Goal: Information Seeking & Learning: Learn about a topic

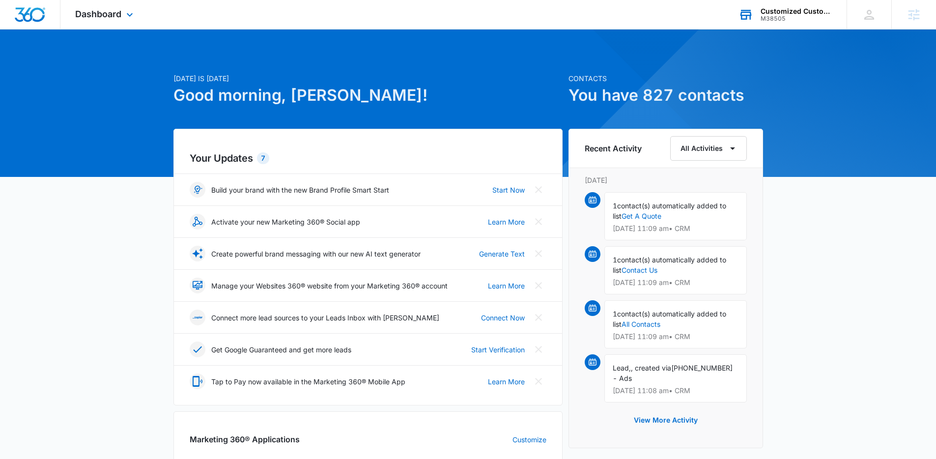
click at [772, 15] on div "M38505" at bounding box center [797, 18] width 72 height 7
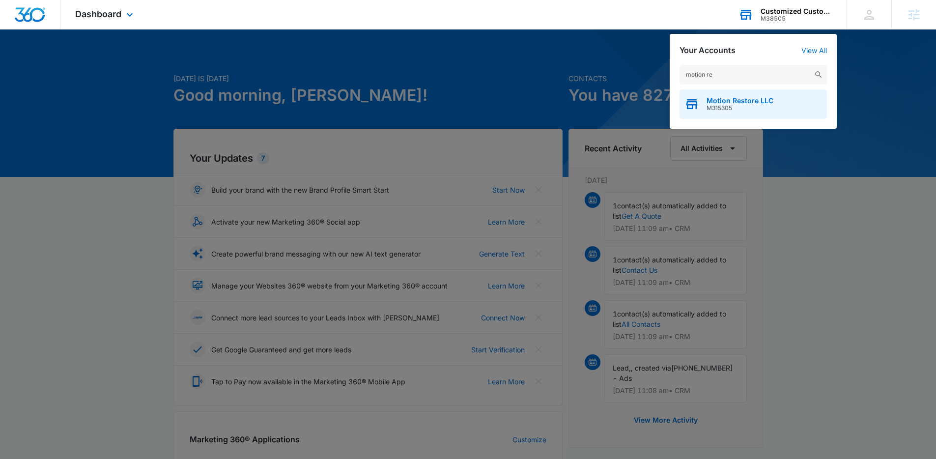
type input "motion re"
click at [754, 105] on span "M315305" at bounding box center [740, 108] width 67 height 7
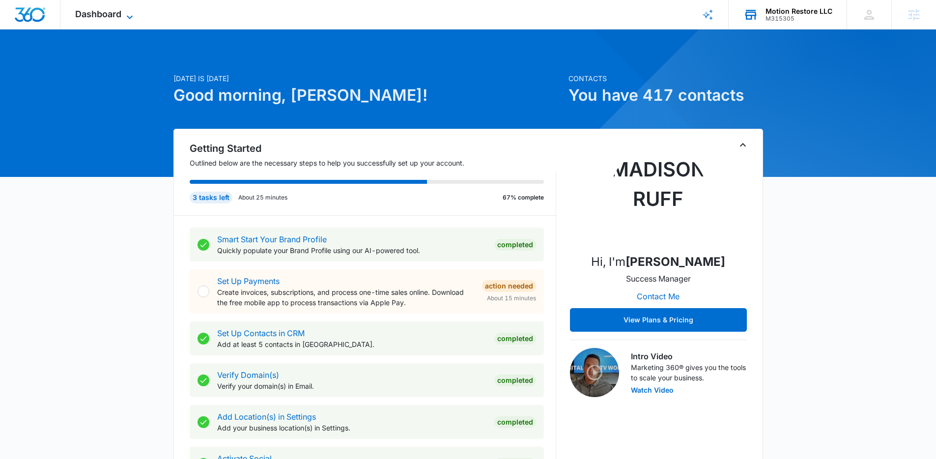
click at [128, 19] on icon at bounding box center [130, 17] width 12 height 12
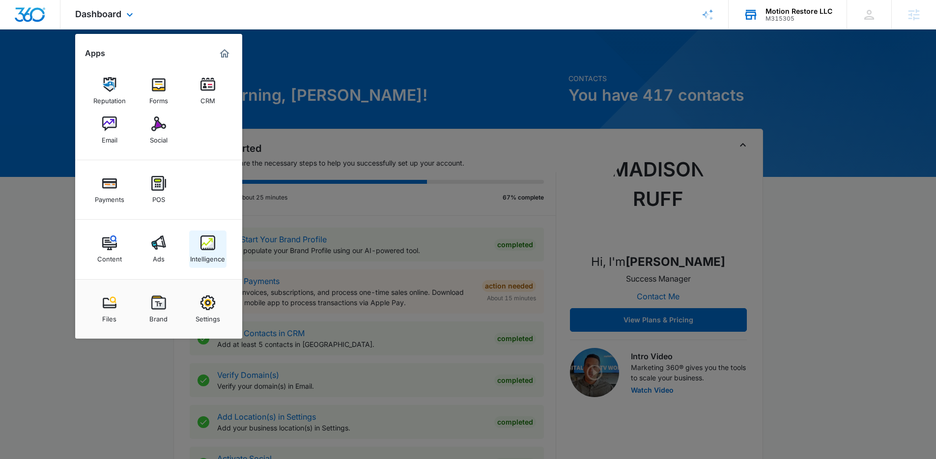
click at [217, 239] on link "Intelligence" at bounding box center [207, 249] width 37 height 37
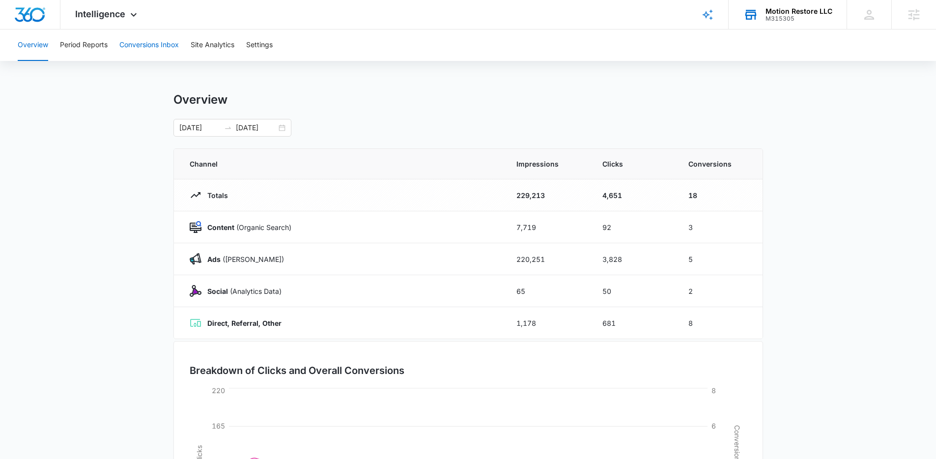
click at [131, 44] on button "Conversions Inbox" at bounding box center [148, 44] width 59 height 31
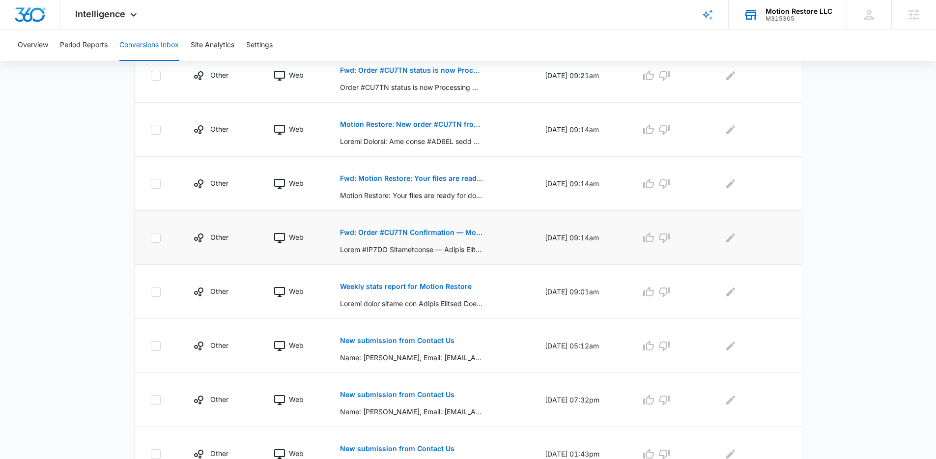
scroll to position [361, 0]
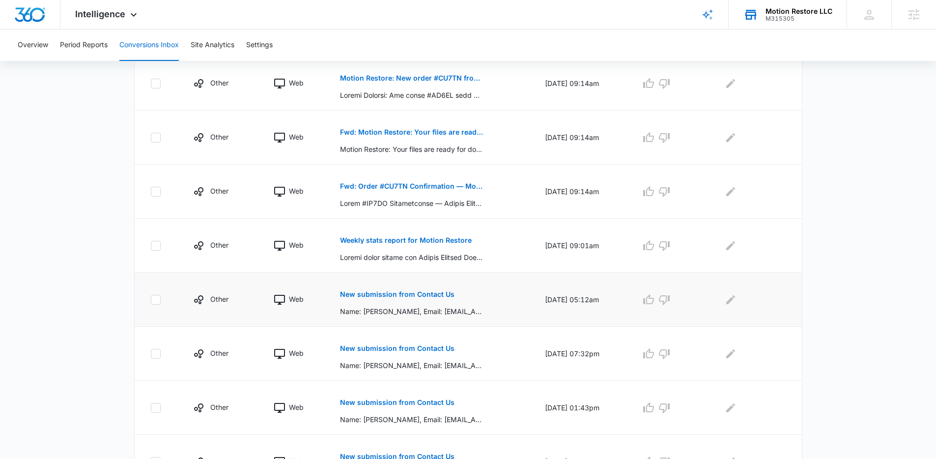
drag, startPoint x: 214, startPoint y: 280, endPoint x: 339, endPoint y: 310, distance: 128.4
click at [214, 280] on td "Other" at bounding box center [221, 300] width 81 height 54
click at [407, 292] on p "New submission from Contact Us" at bounding box center [397, 294] width 115 height 7
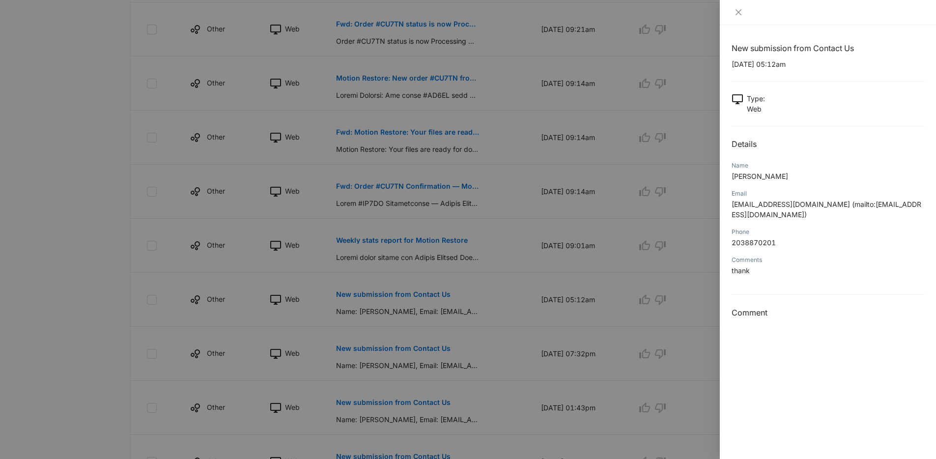
click at [589, 305] on div at bounding box center [468, 229] width 936 height 459
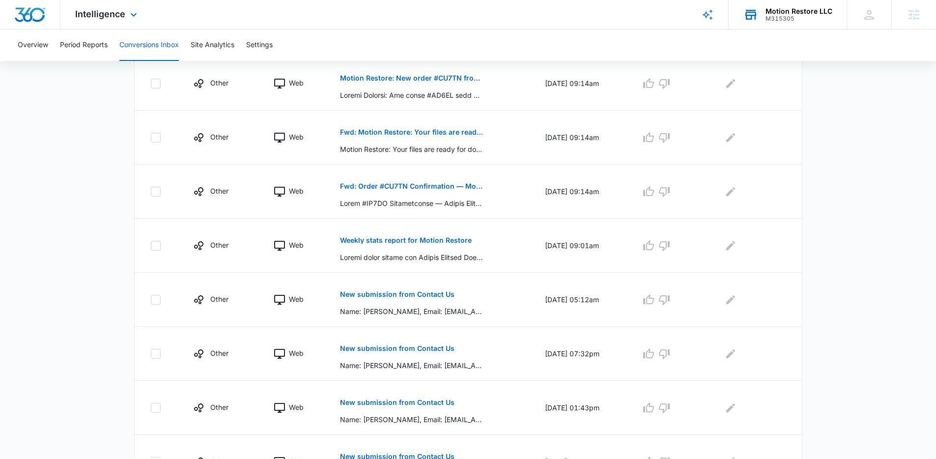
click at [119, 23] on div "Intelligence Apps Reputation Forms CRM Email Social Payments POS Content Ads In…" at bounding box center [107, 14] width 94 height 29
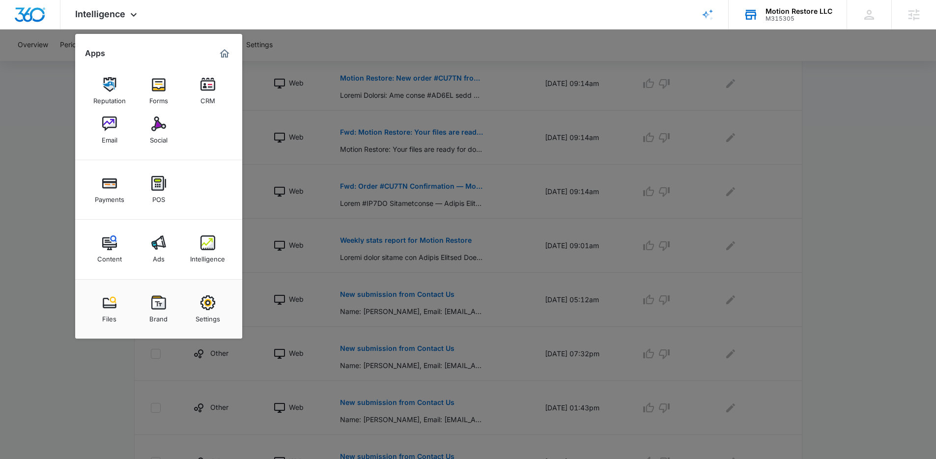
click at [109, 388] on div at bounding box center [468, 229] width 936 height 459
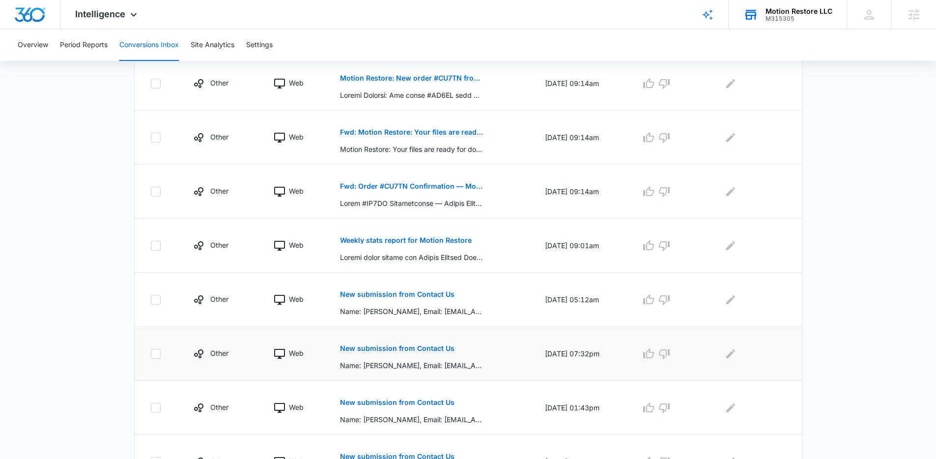
click at [372, 352] on button "New submission from Contact Us" at bounding box center [397, 349] width 115 height 24
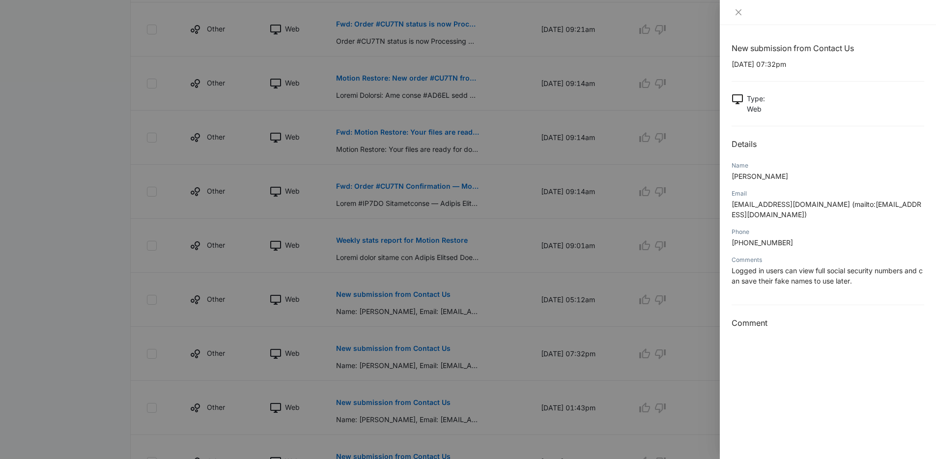
click at [261, 398] on div at bounding box center [468, 229] width 936 height 459
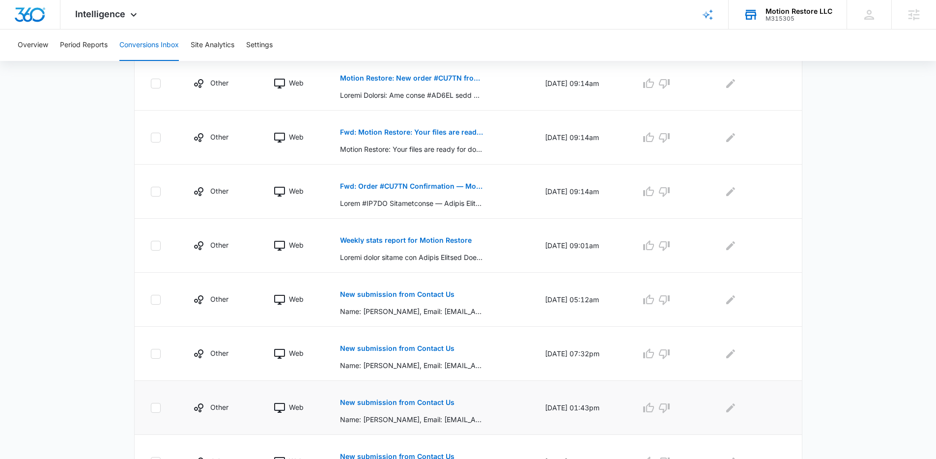
click at [340, 402] on p "New submission from Contact Us" at bounding box center [397, 402] width 115 height 7
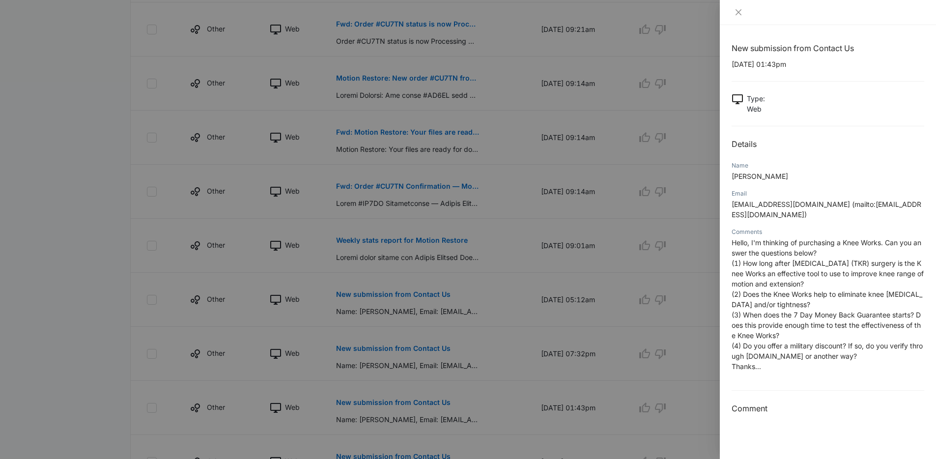
click at [519, 336] on div at bounding box center [468, 229] width 936 height 459
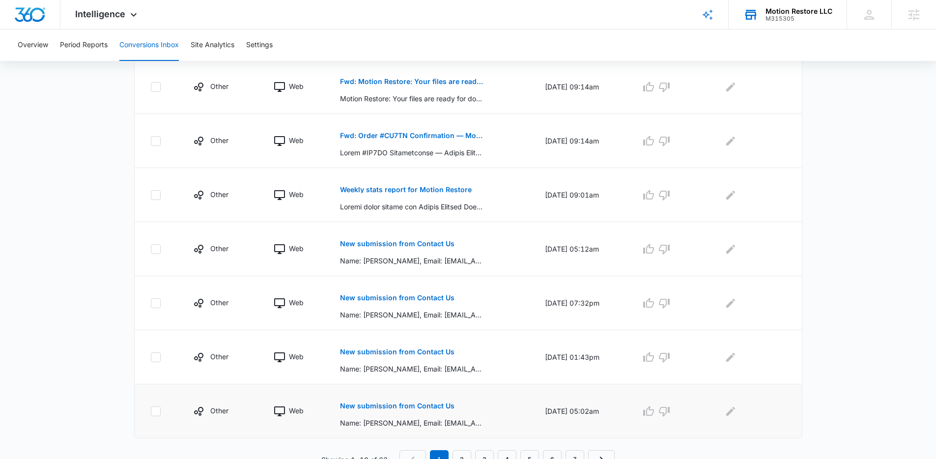
scroll to position [422, 0]
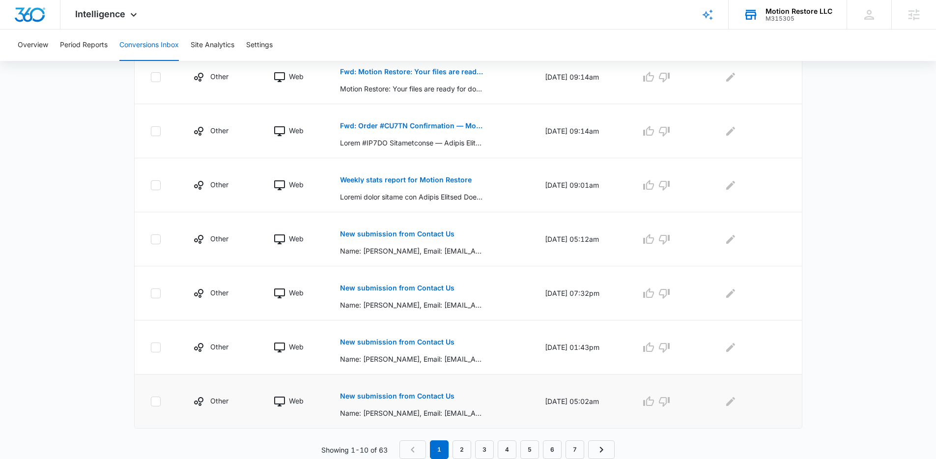
click at [404, 399] on p "New submission from Contact Us" at bounding box center [397, 396] width 115 height 7
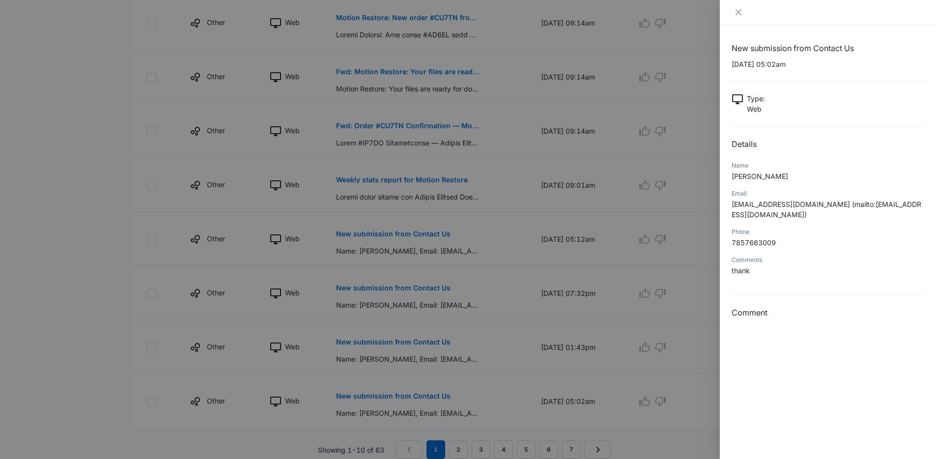
drag, startPoint x: 414, startPoint y: 332, endPoint x: 420, endPoint y: 333, distance: 6.6
click at [416, 333] on div at bounding box center [468, 229] width 936 height 459
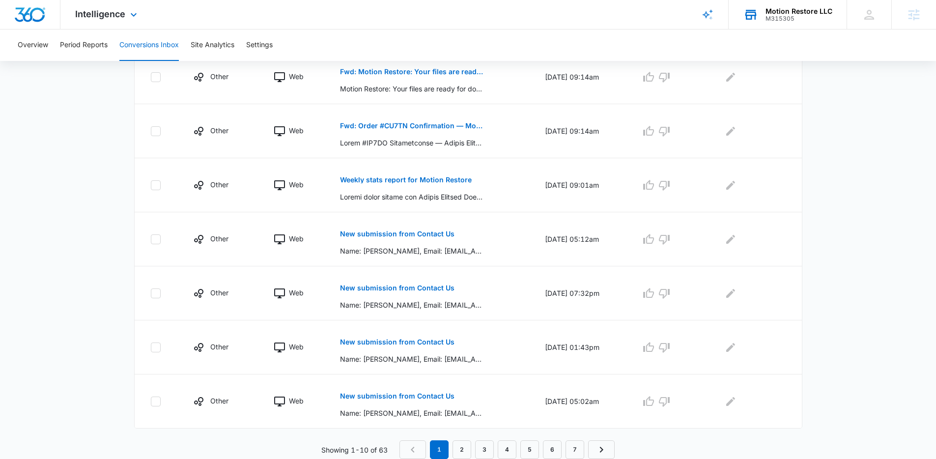
drag, startPoint x: 131, startPoint y: 5, endPoint x: 131, endPoint y: 50, distance: 45.2
click at [131, 5] on div "Intelligence Apps Reputation Forms CRM Email Social Payments POS Content Ads In…" at bounding box center [107, 14] width 94 height 29
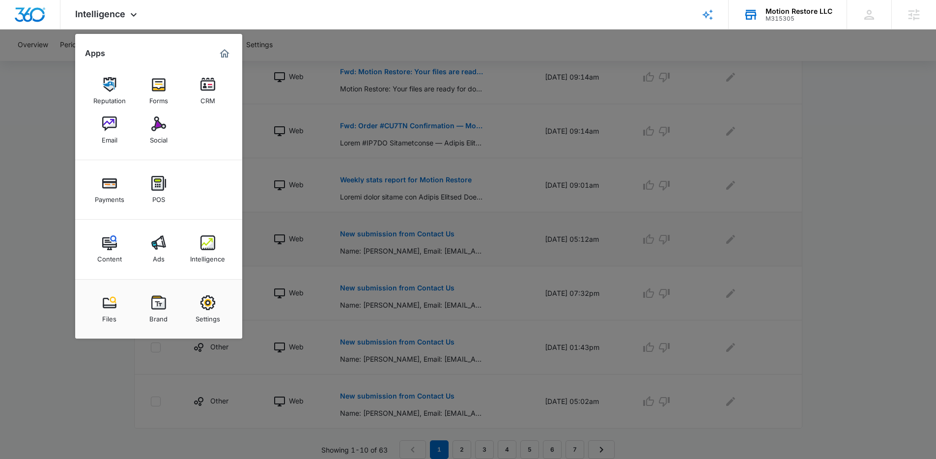
click at [157, 256] on div "Ads" at bounding box center [159, 256] width 12 height 13
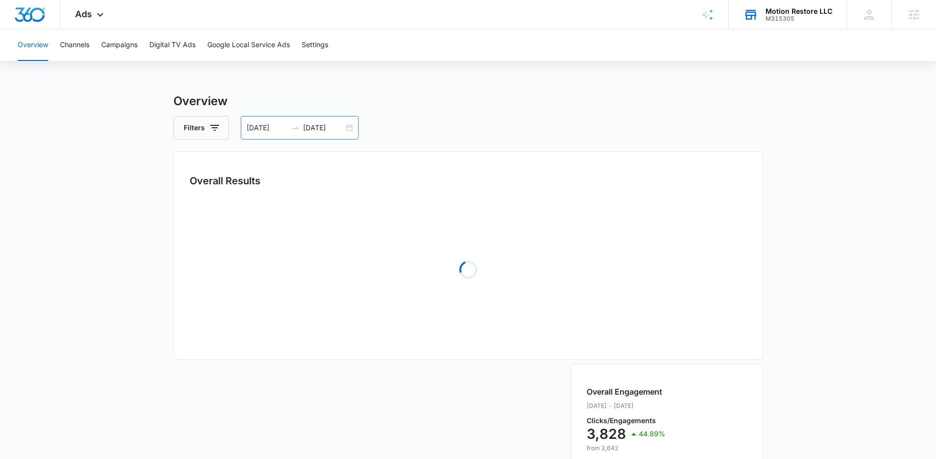
click at [269, 131] on input "[DATE]" at bounding box center [267, 127] width 41 height 11
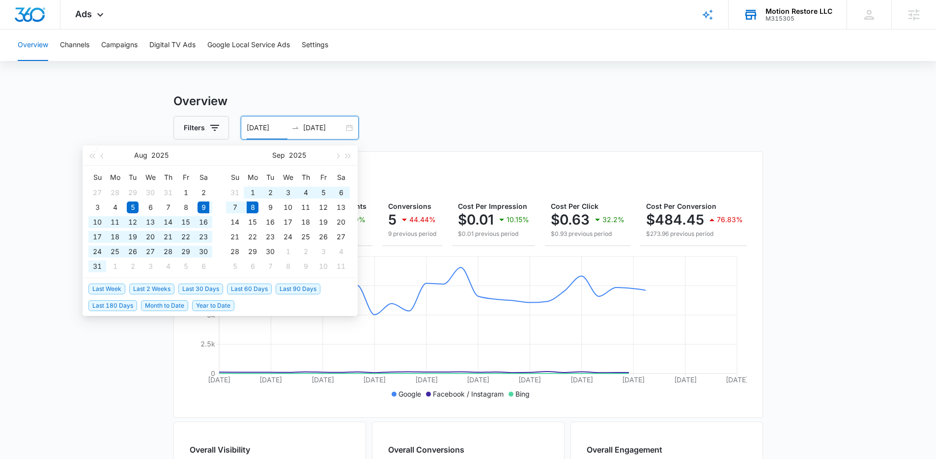
click at [209, 286] on span "Last 30 Days" at bounding box center [200, 289] width 45 height 11
type input "[DATE]"
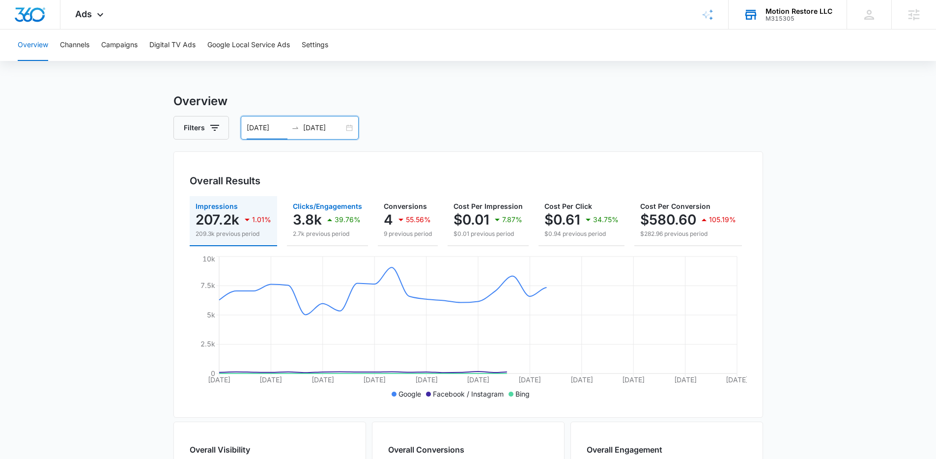
click at [324, 228] on div "39.76%" at bounding box center [342, 220] width 37 height 20
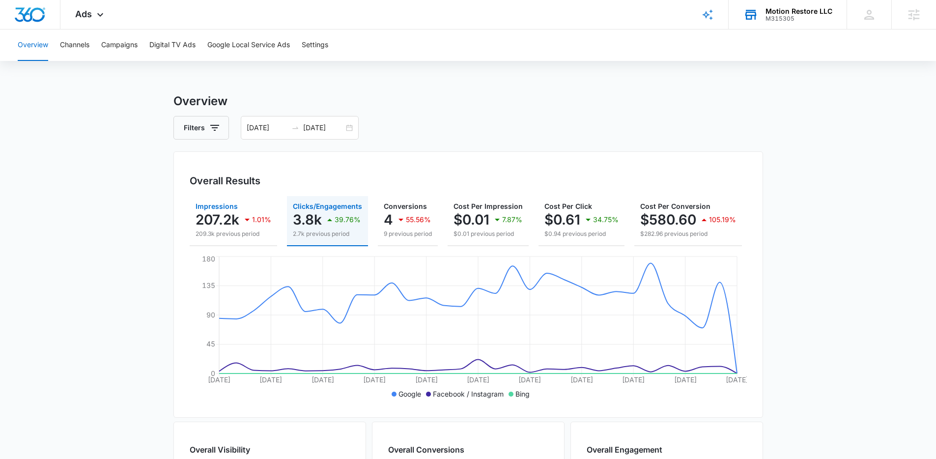
click at [245, 230] on p "209.3k previous period" at bounding box center [234, 234] width 76 height 9
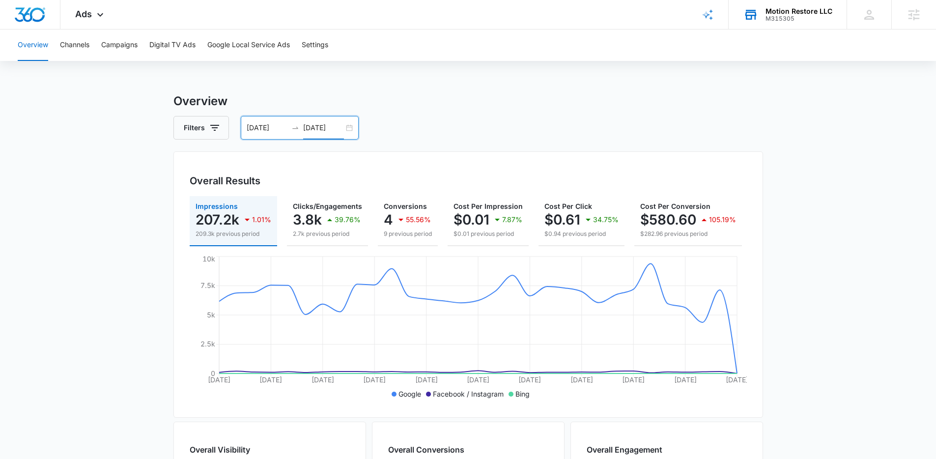
click at [328, 127] on input "[DATE]" at bounding box center [323, 127] width 41 height 11
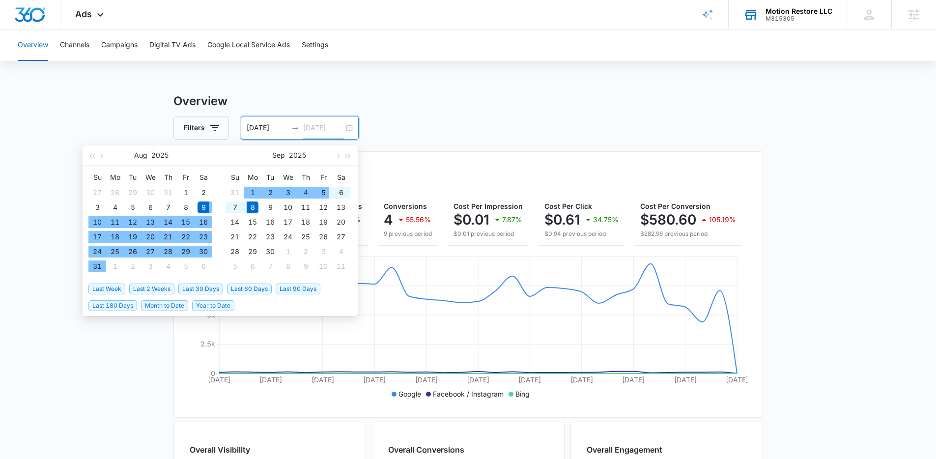
type input "[DATE]"
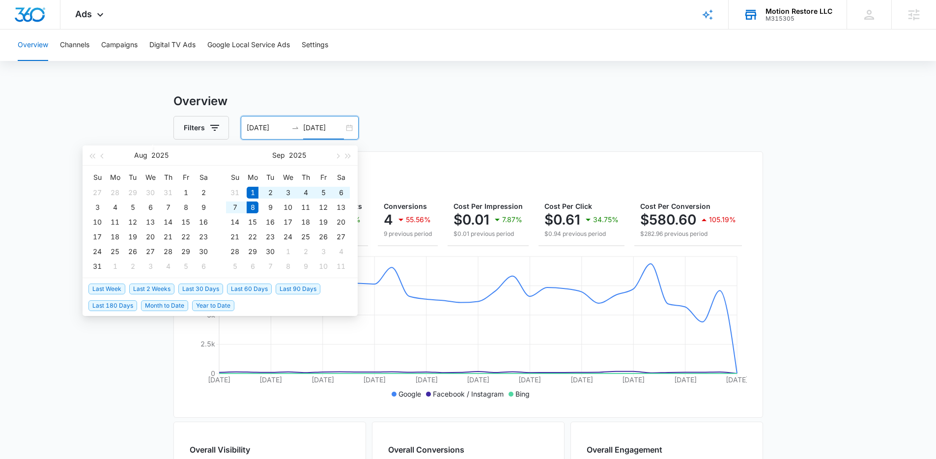
click at [111, 286] on span "Last Week" at bounding box center [106, 289] width 37 height 11
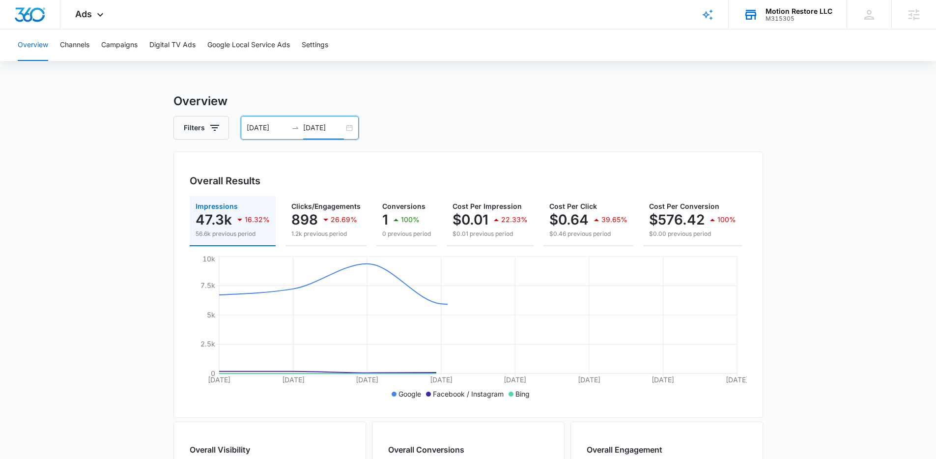
click at [290, 127] on div at bounding box center [296, 128] width 16 height 8
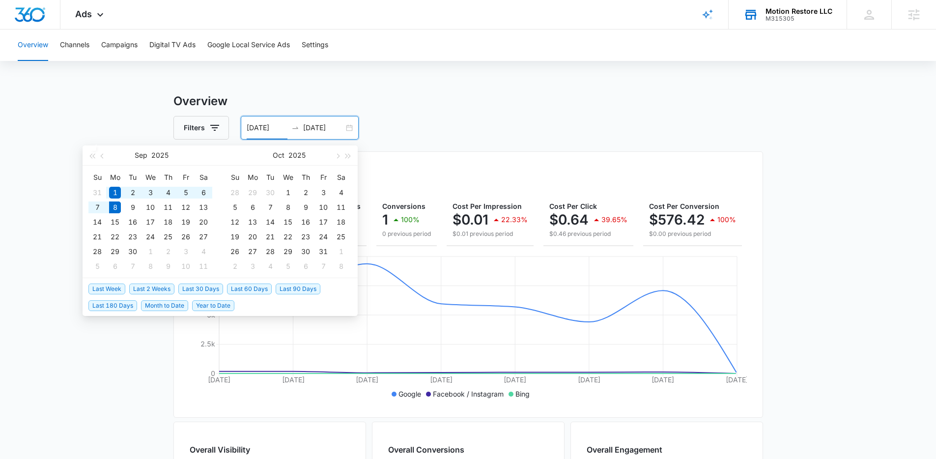
drag, startPoint x: 171, startPoint y: 288, endPoint x: 190, endPoint y: 278, distance: 21.1
click at [171, 288] on span "Last 2 Weeks" at bounding box center [151, 289] width 45 height 11
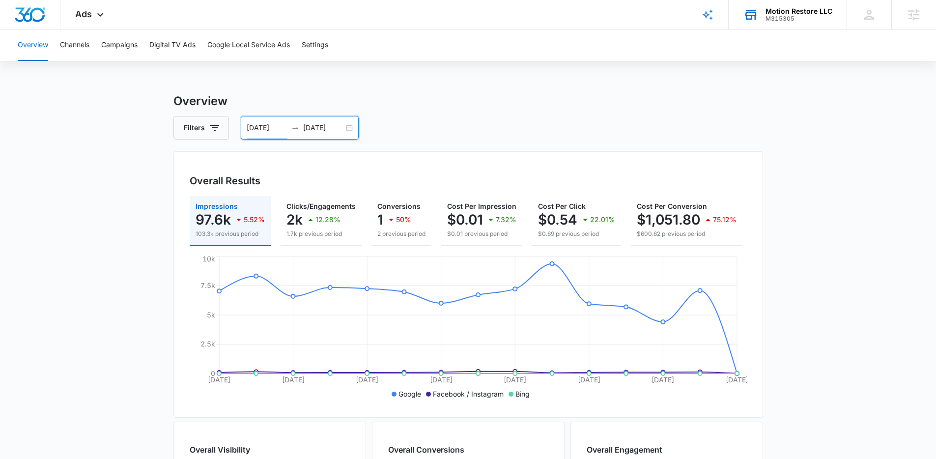
click at [333, 120] on div "[DATE] [DATE]" at bounding box center [300, 128] width 118 height 24
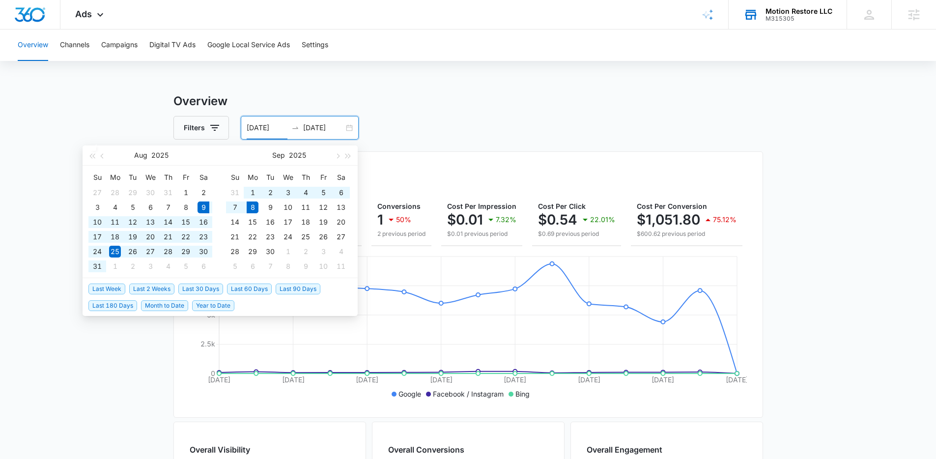
click at [200, 284] on span "Last 30 Days" at bounding box center [200, 289] width 45 height 11
type input "[DATE]"
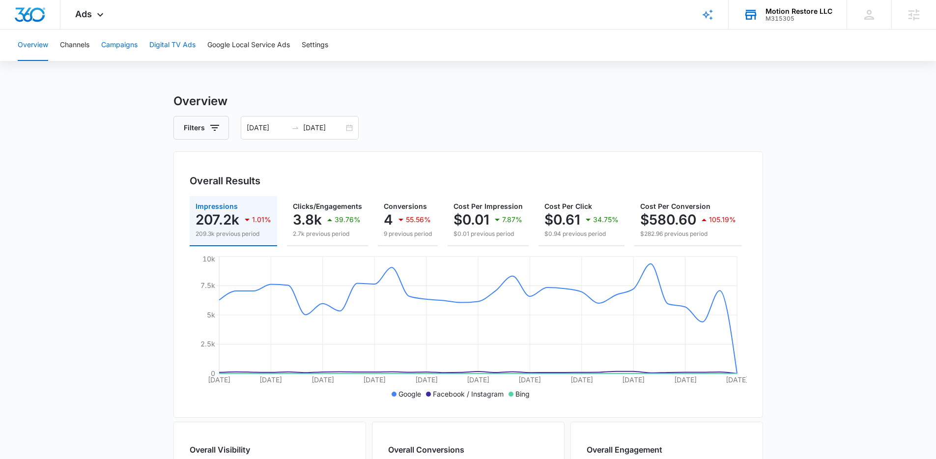
drag, startPoint x: 114, startPoint y: 47, endPoint x: 163, endPoint y: 56, distance: 49.6
click at [114, 47] on button "Campaigns" at bounding box center [119, 44] width 36 height 31
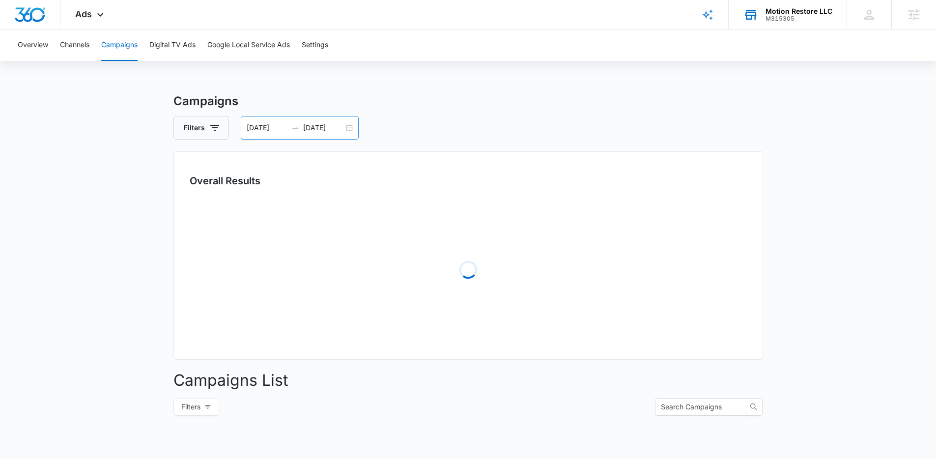
click at [307, 129] on input "[DATE]" at bounding box center [323, 127] width 41 height 11
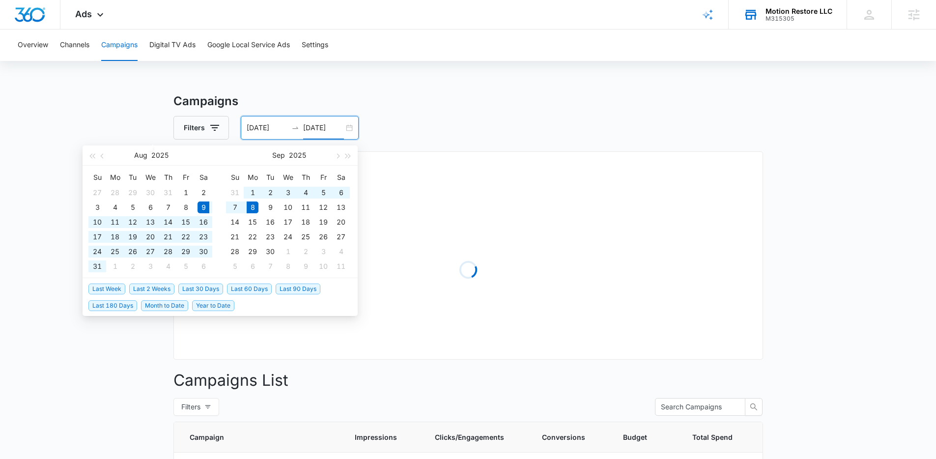
click at [250, 282] on li "Last 60 Days" at bounding box center [251, 288] width 49 height 17
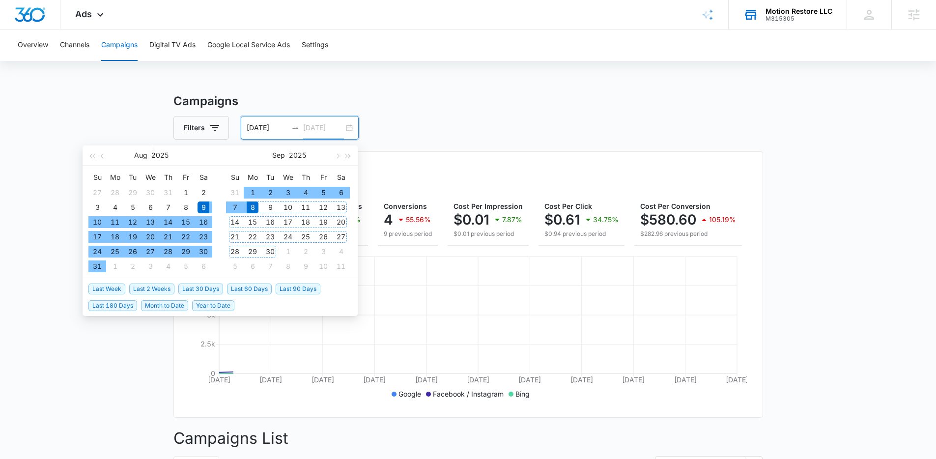
type input "[DATE]"
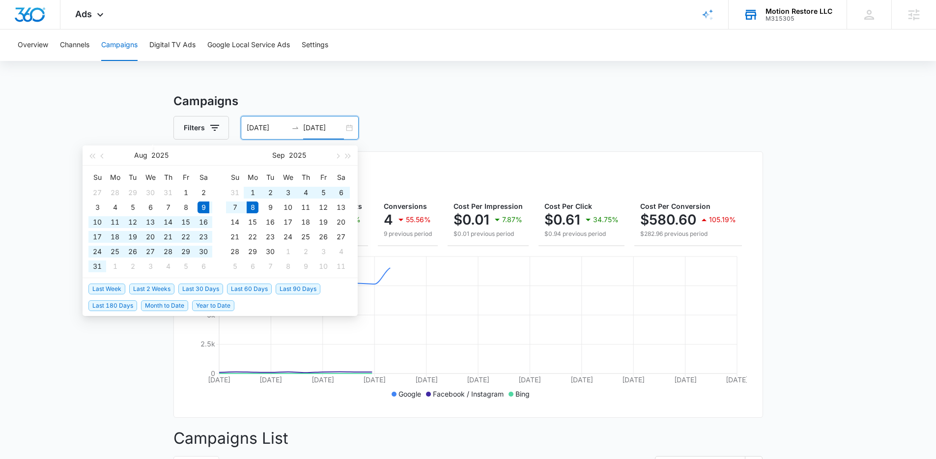
click at [265, 284] on span "Last 60 Days" at bounding box center [249, 289] width 45 height 11
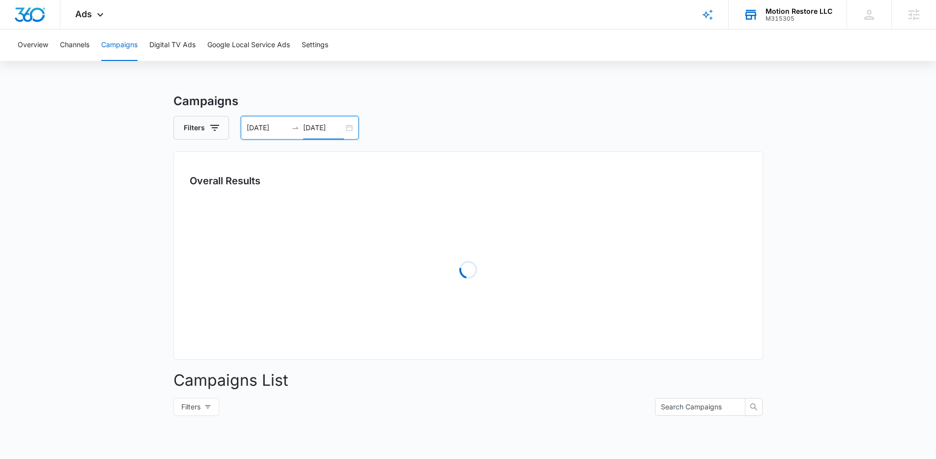
click at [389, 90] on div "Overview Channels Campaigns Digital TV Ads Google Local Service Ads Settings Ca…" at bounding box center [468, 316] width 936 height 575
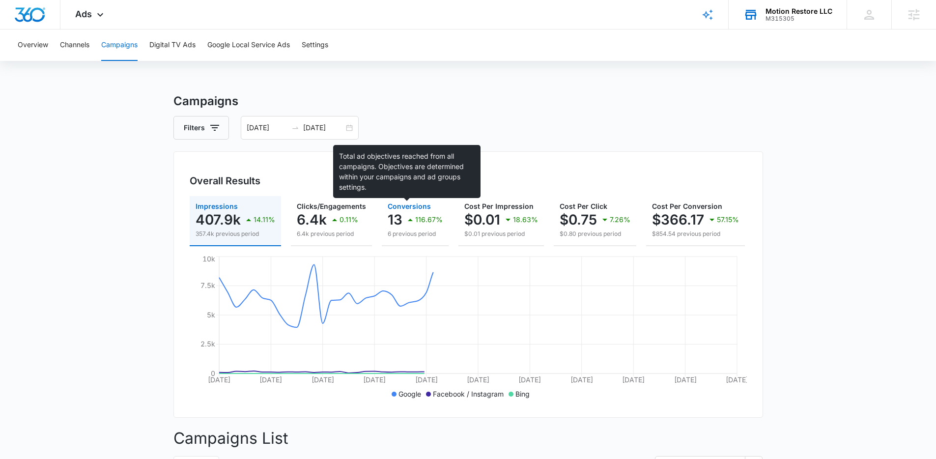
click at [396, 206] on span "Conversions" at bounding box center [409, 206] width 43 height 8
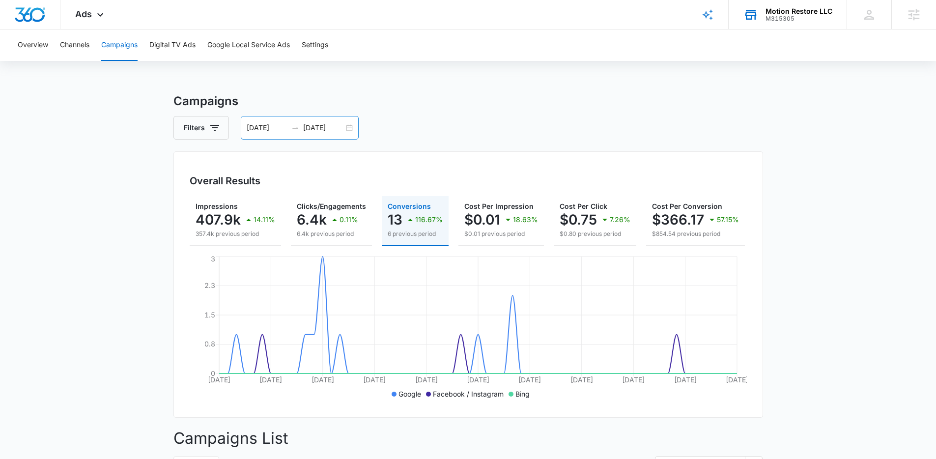
click at [319, 137] on div "[DATE] [DATE]" at bounding box center [300, 128] width 118 height 24
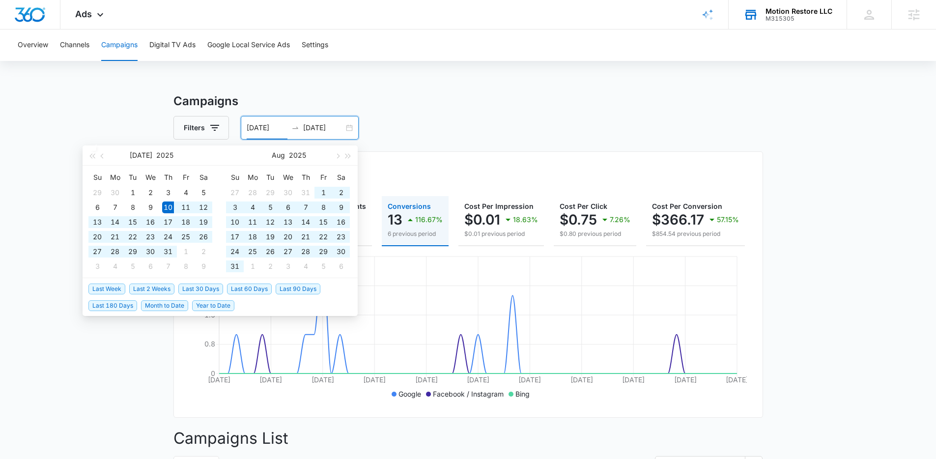
click at [306, 279] on ul "Last Week Last 2 Weeks Last 30 Days Last 60 Days Last 90 Days Last 180 Days Mon…" at bounding box center [220, 296] width 275 height 37
click at [305, 284] on span "Last 90 Days" at bounding box center [298, 289] width 45 height 11
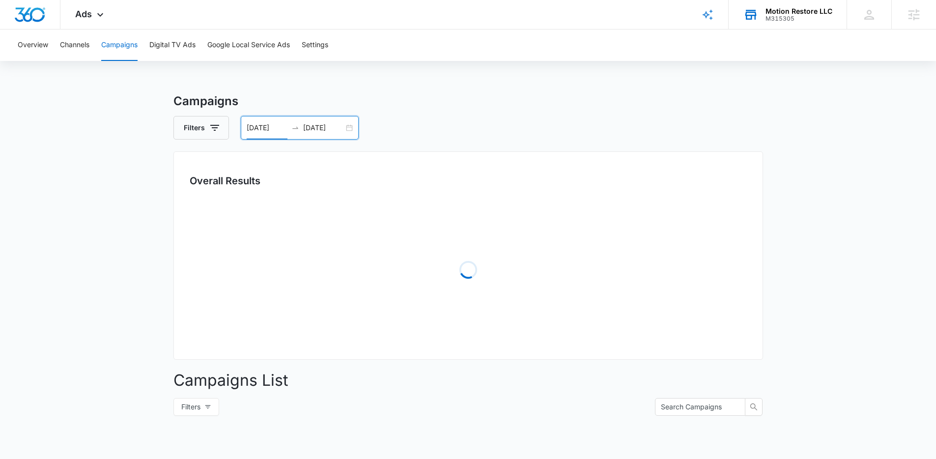
click at [414, 133] on div "Filters [DATE] [DATE]" at bounding box center [469, 128] width 590 height 24
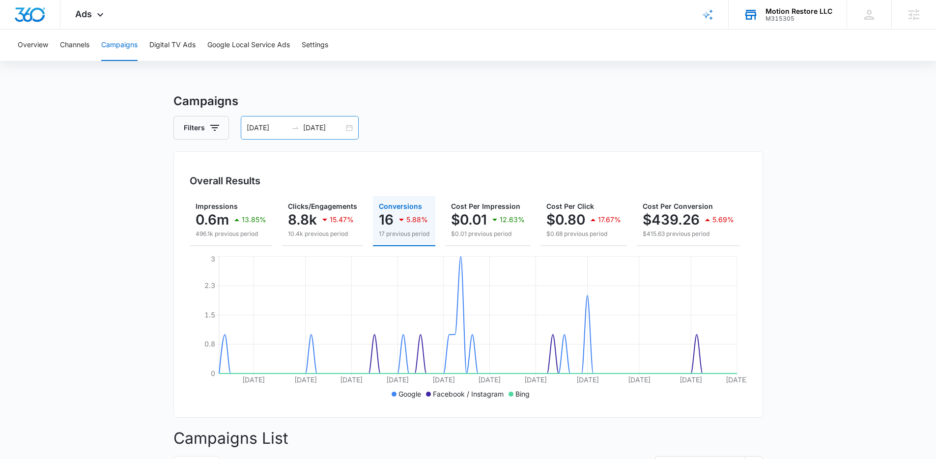
click at [330, 134] on div "[DATE] [DATE]" at bounding box center [300, 128] width 118 height 24
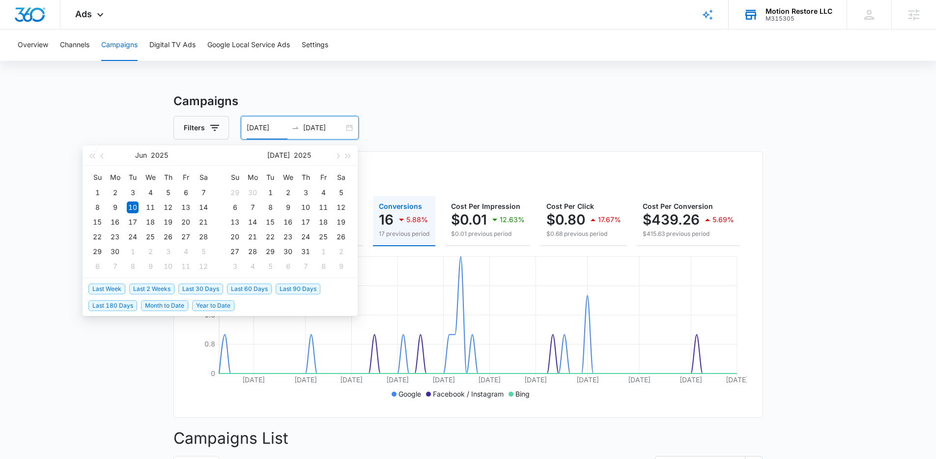
click at [207, 285] on span "Last 30 Days" at bounding box center [200, 289] width 45 height 11
type input "[DATE]"
